Goal: Transaction & Acquisition: Purchase product/service

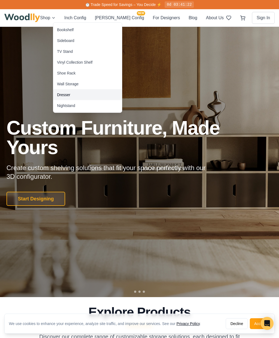
click at [69, 96] on div "Dresser" at bounding box center [63, 94] width 13 height 5
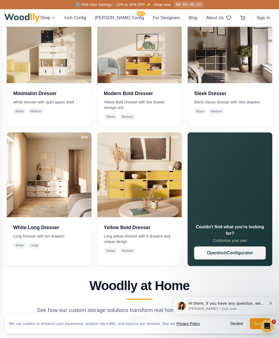
click at [31, 250] on div "White Long Dresser Long Dresser with ten drawers White Large" at bounding box center [49, 236] width 85 height 38
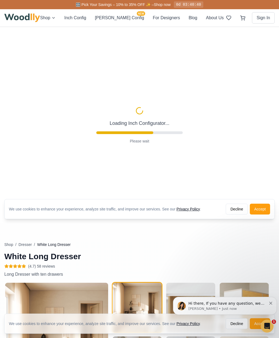
type input "72"
type input "3"
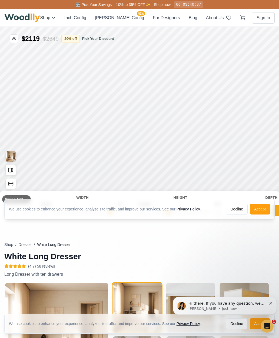
click at [261, 209] on button "Accept" at bounding box center [260, 208] width 20 height 11
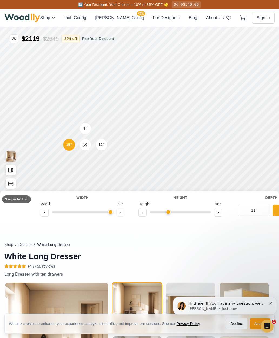
click at [259, 209] on button "11"" at bounding box center [254, 210] width 32 height 11
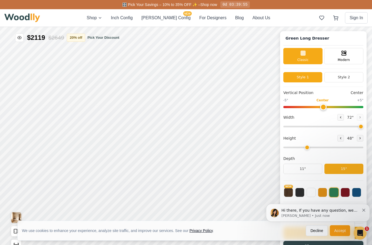
click at [279, 55] on div "Modern" at bounding box center [343, 56] width 39 height 16
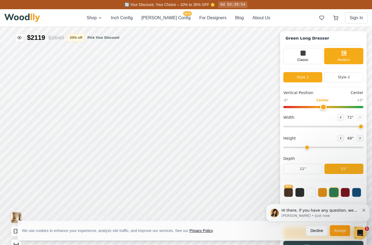
click at [279, 77] on button "Style 2" at bounding box center [344, 77] width 39 height 10
click at [279, 57] on span "Classic" at bounding box center [303, 59] width 11 height 5
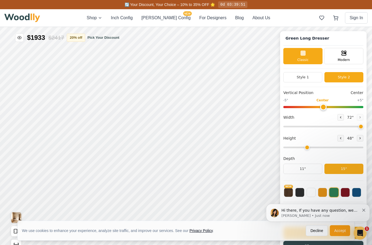
click at [279, 77] on button "Style 1" at bounding box center [302, 77] width 39 height 10
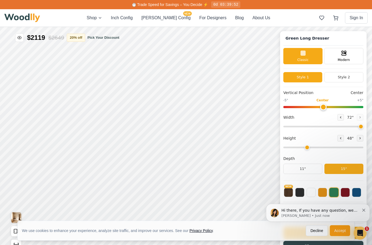
click at [279, 79] on button "Style 2" at bounding box center [344, 77] width 39 height 10
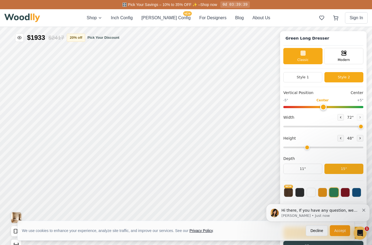
click at [279, 192] on button "NEW" at bounding box center [288, 191] width 9 height 9
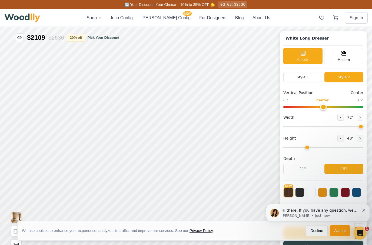
click at [279, 191] on button at bounding box center [311, 191] width 9 height 9
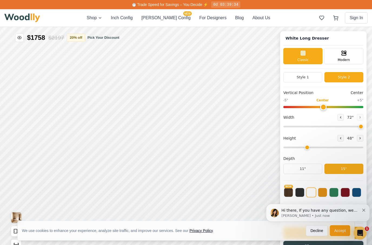
click at [279, 211] on icon "Dismiss notification" at bounding box center [363, 209] width 3 height 3
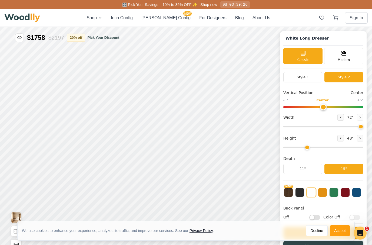
click at [279, 215] on input "Off" at bounding box center [314, 216] width 11 height 5
checkbox input "true"
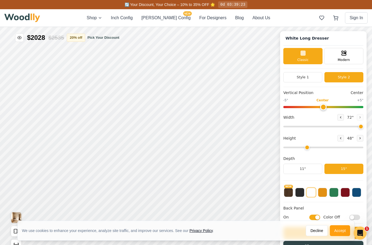
click at [279, 236] on button "Accept" at bounding box center [340, 230] width 20 height 11
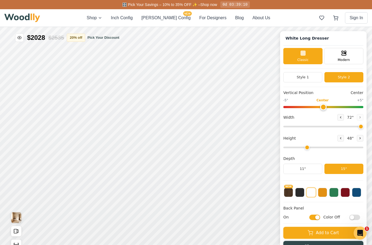
type input "0"
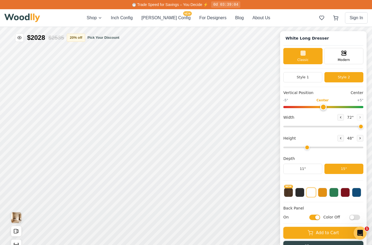
click at [17, 233] on rect "Open All Doors and Drawers" at bounding box center [15, 231] width 3 height 4
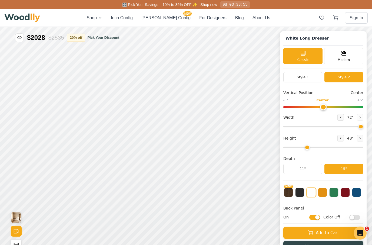
click at [16, 243] on icon "Show Dimensions" at bounding box center [16, 244] width 6 height 6
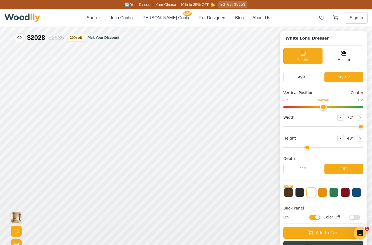
click at [14, 234] on button "Close All Doors and Drawers" at bounding box center [16, 230] width 11 height 11
click at [11, 247] on button "Show Dimensions" at bounding box center [16, 244] width 11 height 11
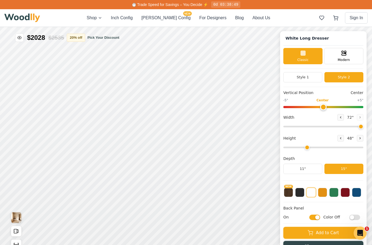
click at [165, 19] on button "[PERSON_NAME] Config NEW" at bounding box center [165, 18] width 49 height 6
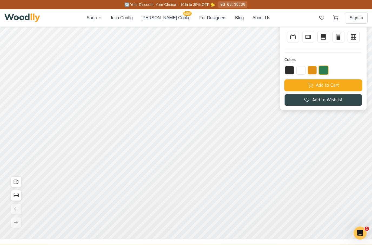
click at [279, 36] on line at bounding box center [309, 36] width 0 height 3
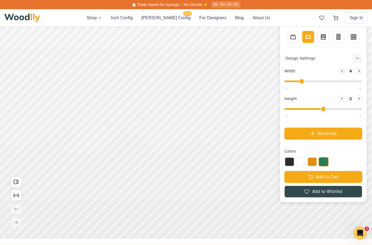
type input "3"
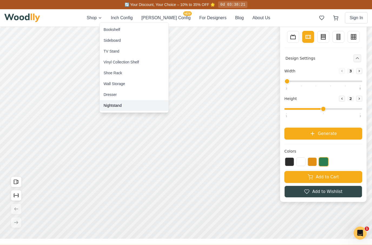
click at [112, 104] on div "Nightstand" at bounding box center [113, 105] width 18 height 5
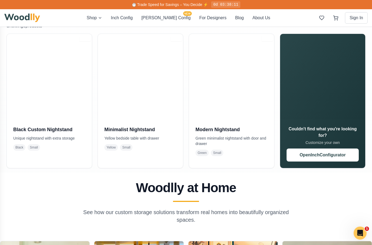
scroll to position [118, 0]
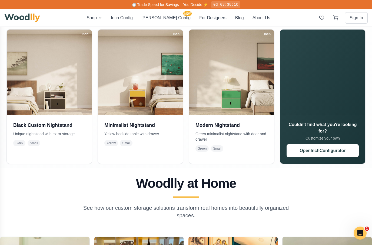
click at [279, 151] on button "Open Inch Configurator" at bounding box center [323, 150] width 72 height 13
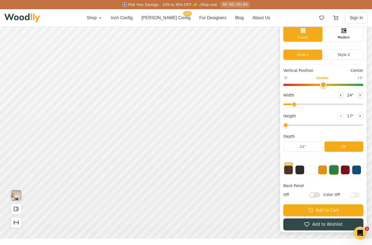
type input "-5"
type input "30"
type input "2"
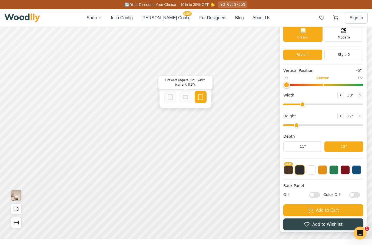
click at [184, 98] on icon at bounding box center [185, 97] width 6 height 6
click at [185, 99] on icon at bounding box center [185, 97] width 6 height 6
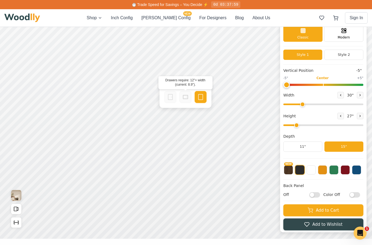
click at [166, 97] on div at bounding box center [170, 97] width 12 height 12
click at [204, 97] on div "Empty Space" at bounding box center [201, 97] width 12 height 12
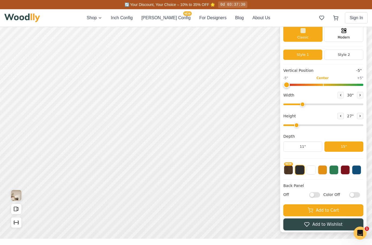
scroll to position [-19, 0]
